Goal: Find specific page/section: Find specific page/section

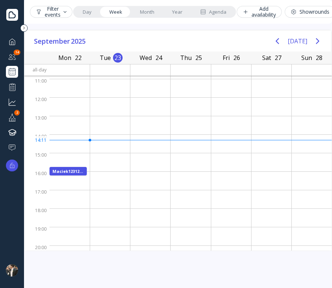
scroll to position [53, 0]
